Goal: Task Accomplishment & Management: Manage account settings

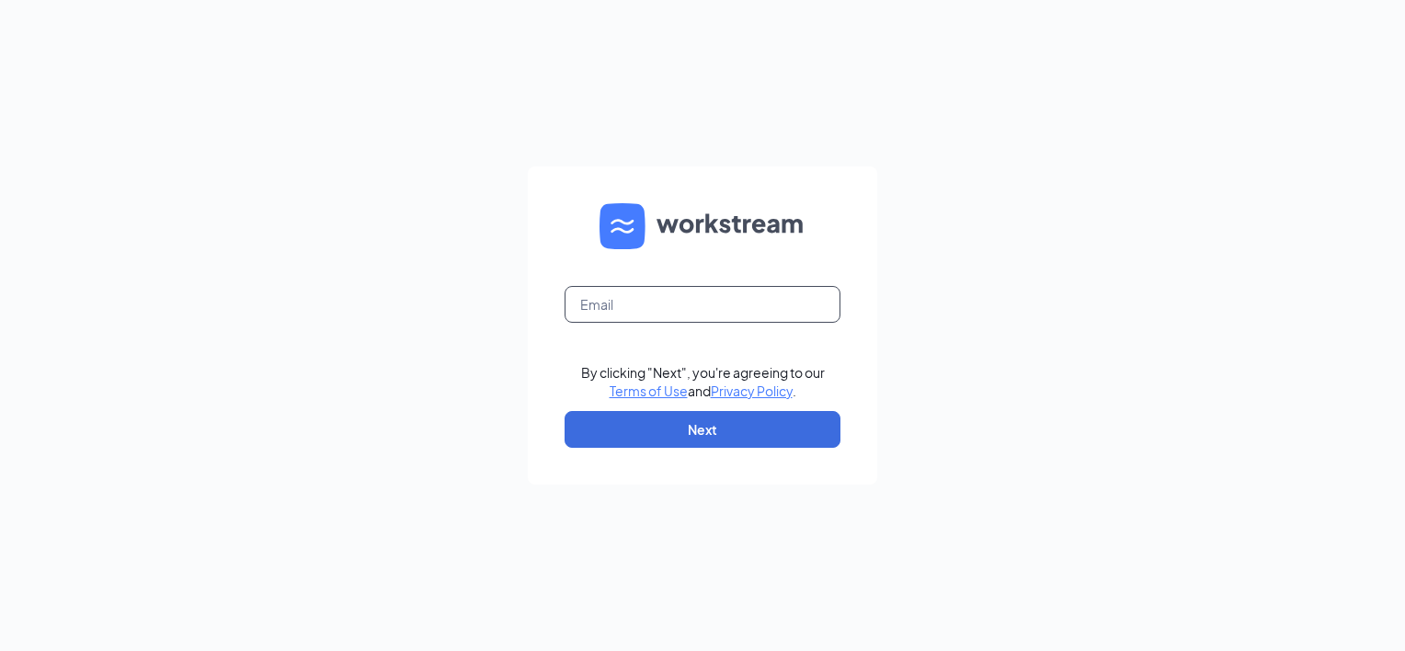
click at [625, 287] on input "text" at bounding box center [703, 304] width 276 height 37
type input "jjstore4281@outlook.com"
click at [712, 438] on button "Next" at bounding box center [703, 429] width 276 height 37
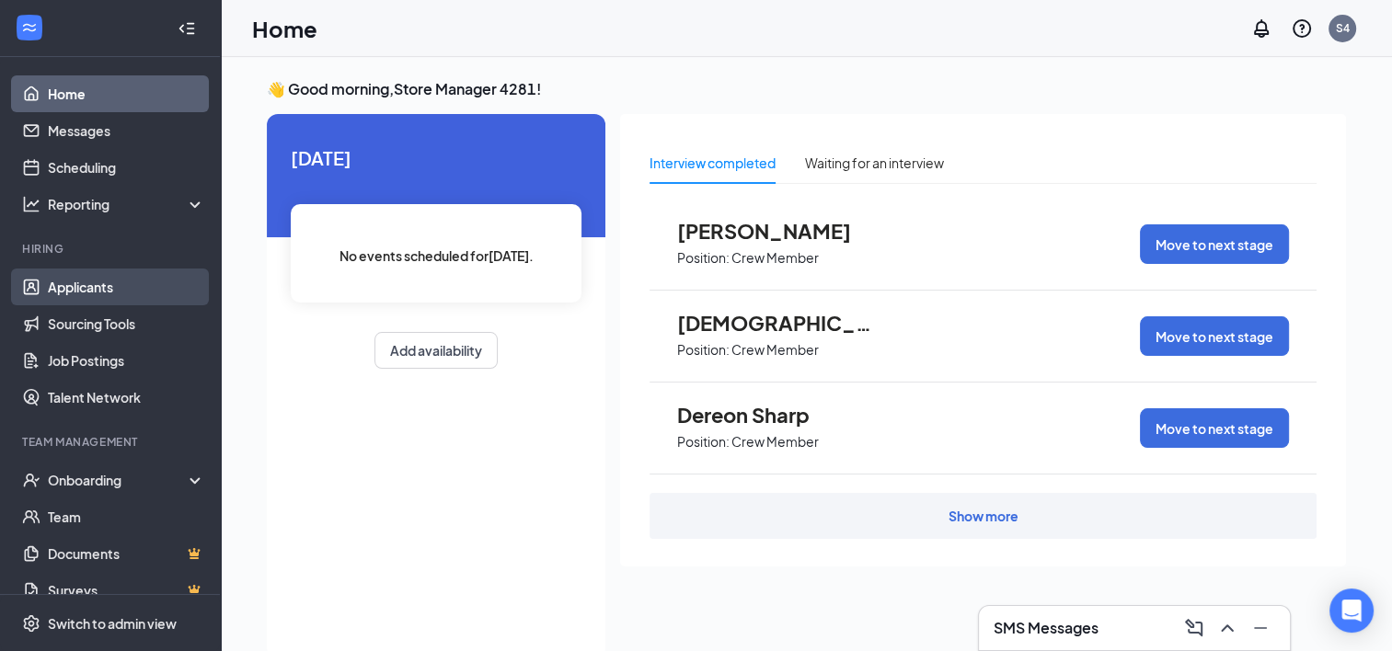
click at [125, 276] on link "Applicants" at bounding box center [126, 287] width 157 height 37
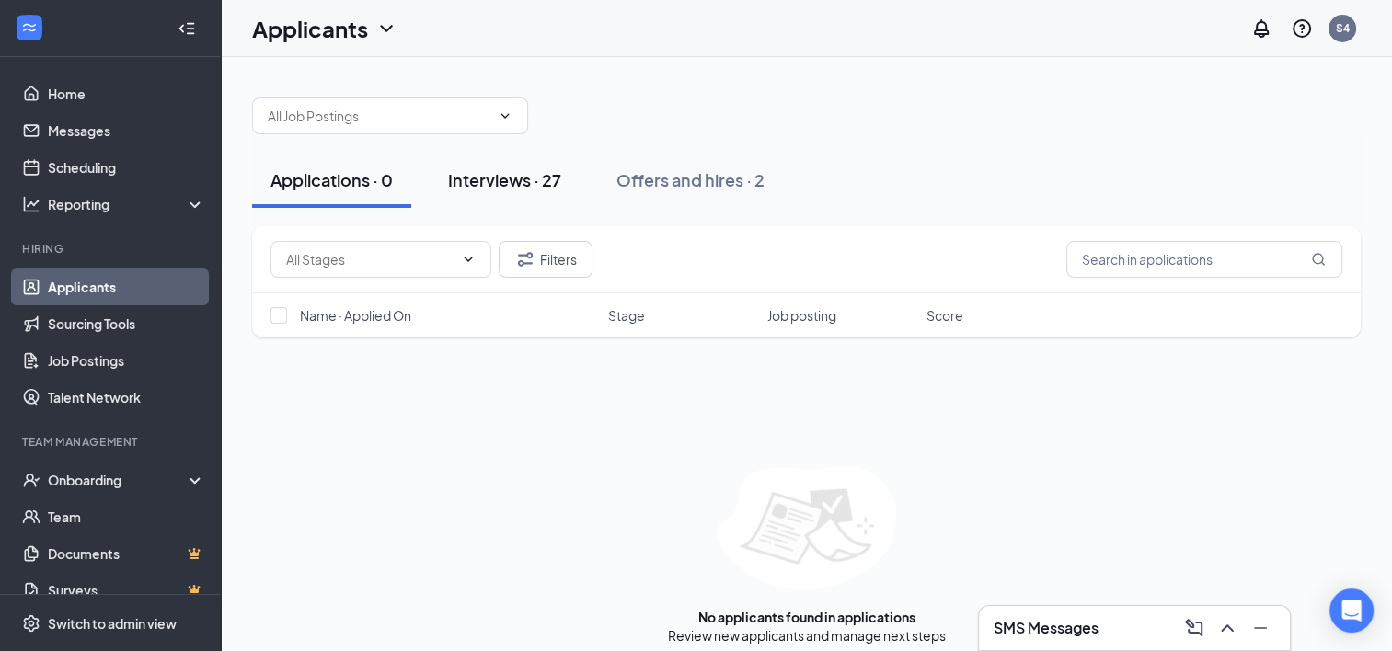
click at [508, 185] on div "Interviews · 27" at bounding box center [504, 179] width 113 height 23
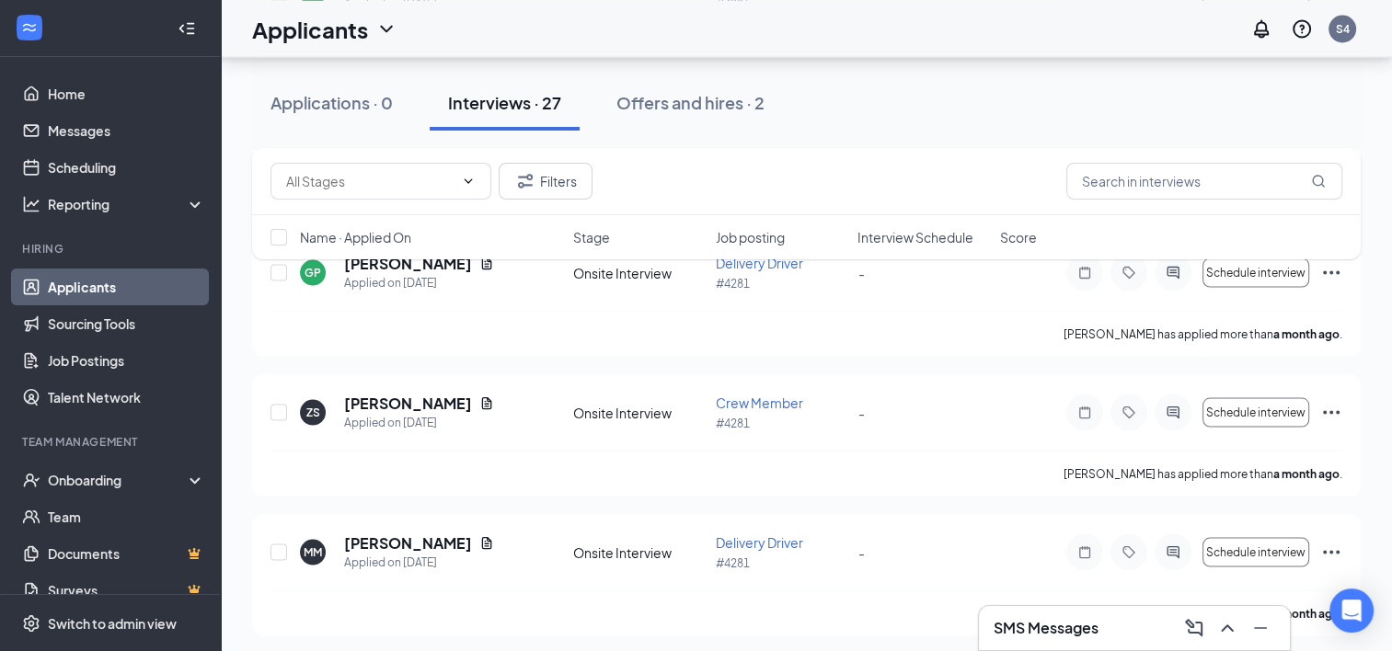
scroll to position [3477, 0]
